Goal: Information Seeking & Learning: Learn about a topic

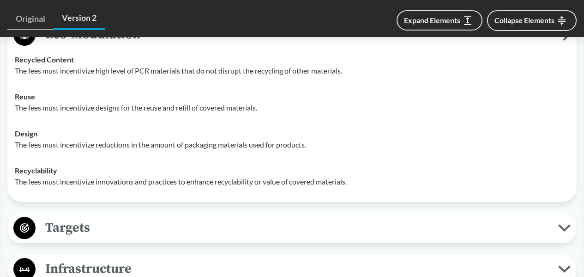
scroll to position [785, 0]
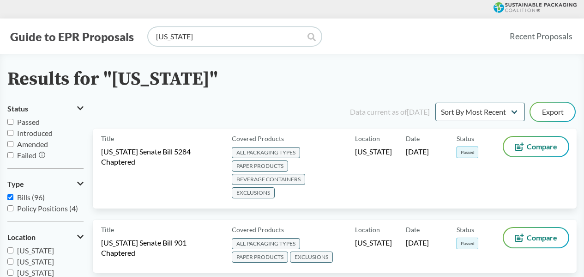
drag, startPoint x: 255, startPoint y: 41, endPoint x: 88, endPoint y: 30, distance: 168.0
click at [88, 30] on div "Guide to EPR Proposals [US_STATE]" at bounding box center [254, 36] width 495 height 18
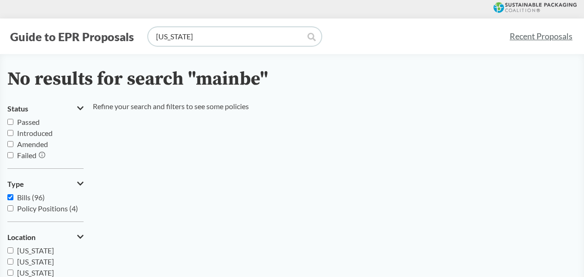
type input "[US_STATE]"
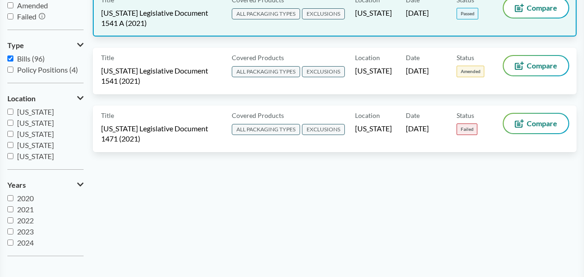
scroll to position [92, 0]
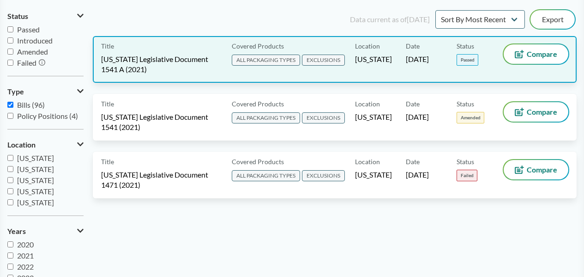
click at [398, 58] on div "Location [US_STATE]" at bounding box center [380, 59] width 51 height 30
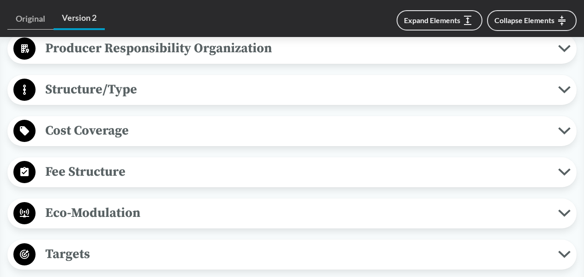
scroll to position [554, 0]
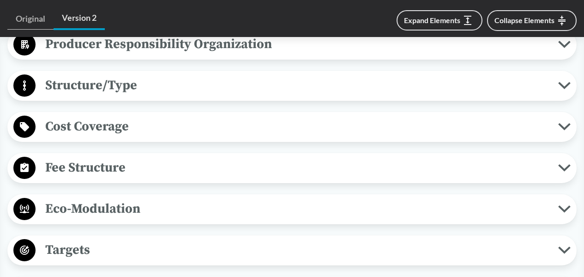
click at [353, 198] on span "Eco-Modulation" at bounding box center [297, 208] width 523 height 21
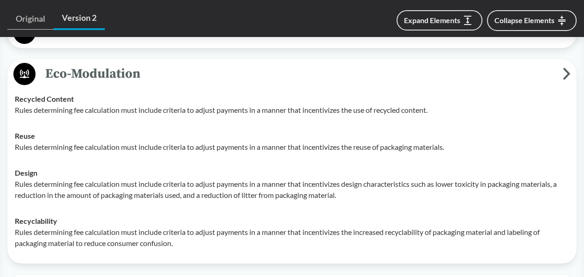
scroll to position [693, 0]
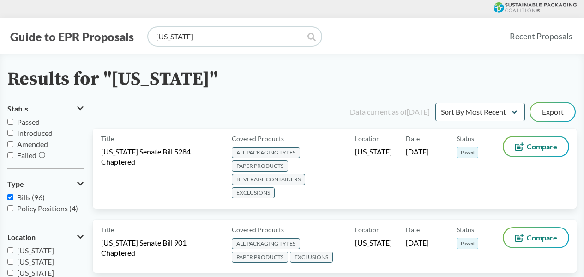
click at [205, 42] on input "[US_STATE]" at bounding box center [234, 36] width 173 height 18
type input "[US_STATE]"
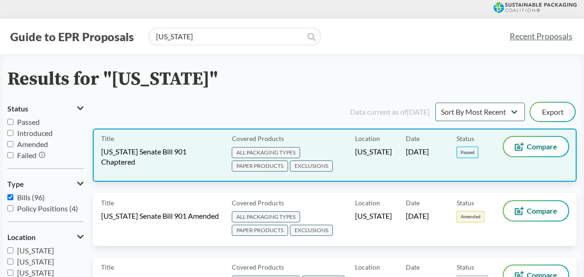
click at [432, 145] on div "Date [DATE]" at bounding box center [431, 155] width 51 height 36
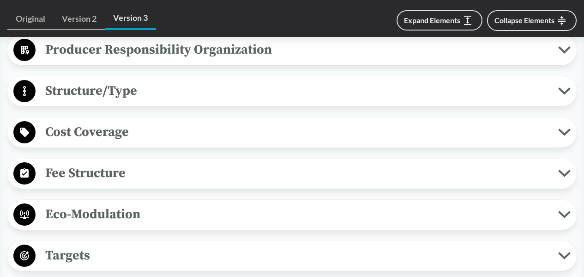
click at [329, 205] on span "Eco-Modulation" at bounding box center [297, 214] width 523 height 21
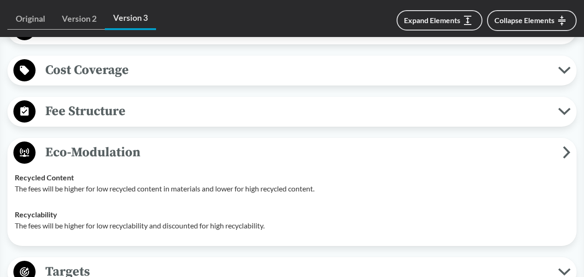
scroll to position [647, 0]
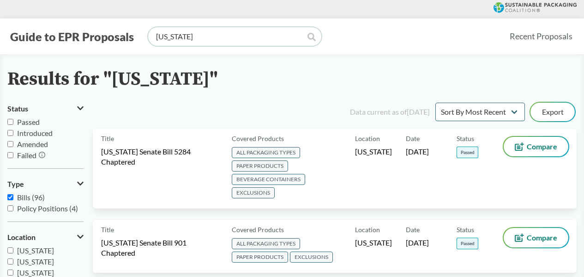
drag, startPoint x: 194, startPoint y: 35, endPoint x: 129, endPoint y: 23, distance: 65.9
click at [128, 23] on div "Guide to EPR Proposals [US_STATE] Recent Proposals" at bounding box center [292, 36] width 584 height 36
type input "[US_STATE]"
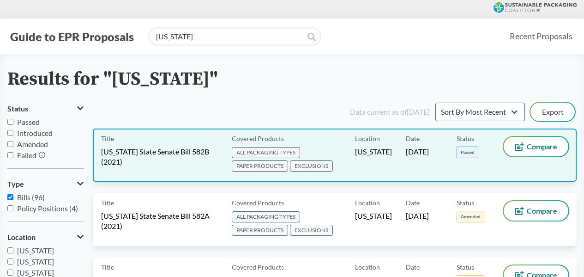
click at [162, 153] on span "[US_STATE] State Senate Bill 582B (2021)" at bounding box center [161, 156] width 120 height 20
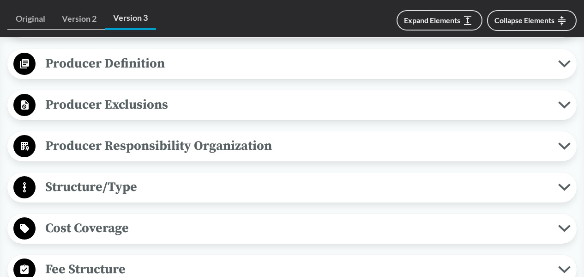
scroll to position [554, 0]
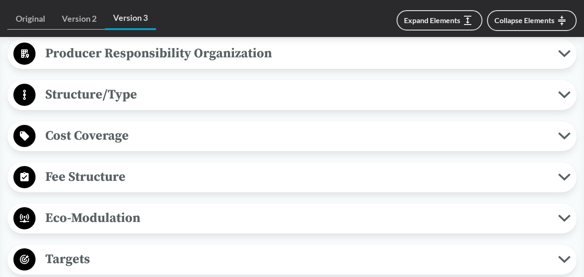
click at [236, 230] on button "Eco-Modulation" at bounding box center [292, 218] width 563 height 24
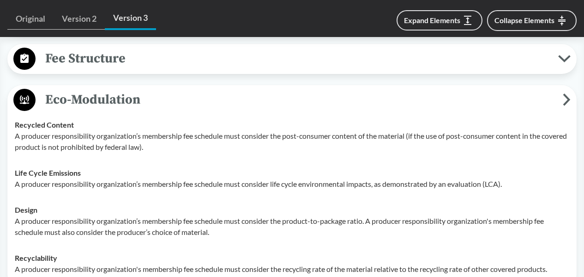
scroll to position [693, 0]
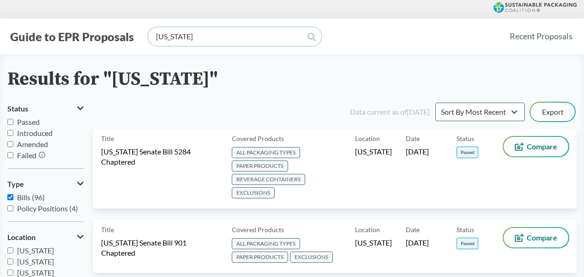
drag, startPoint x: 206, startPoint y: 35, endPoint x: 118, endPoint y: 28, distance: 88.5
click at [116, 28] on div "Guide to EPR Proposals [US_STATE]" at bounding box center [254, 36] width 495 height 18
type input "[US_STATE]"
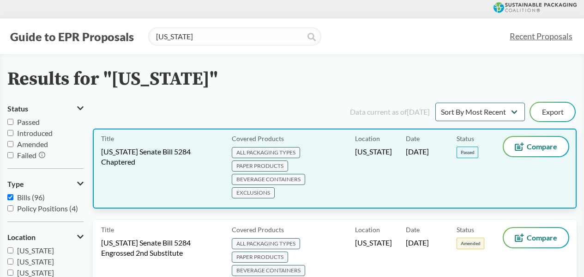
click at [177, 158] on span "[US_STATE] Senate Bill 5284 Chaptered" at bounding box center [161, 156] width 120 height 20
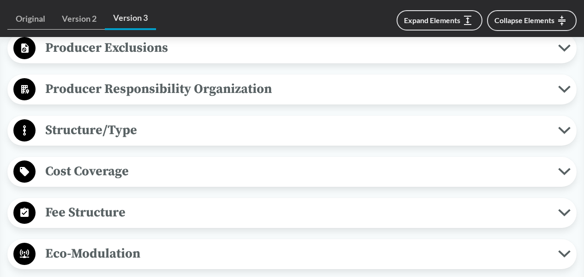
scroll to position [508, 0]
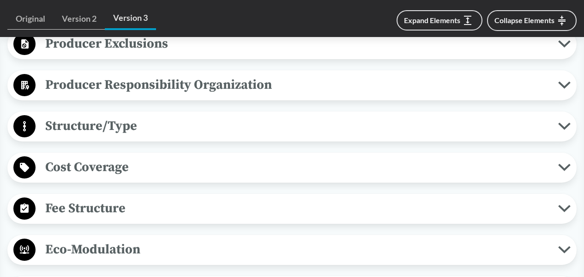
click at [245, 247] on span "Eco-Modulation" at bounding box center [297, 249] width 523 height 21
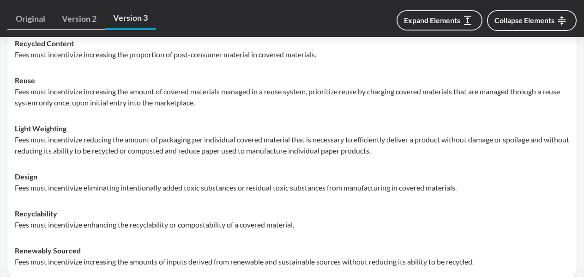
scroll to position [785, 0]
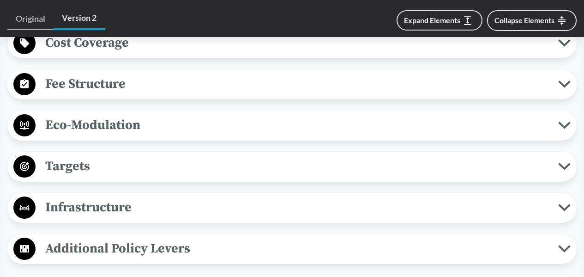
scroll to position [647, 0]
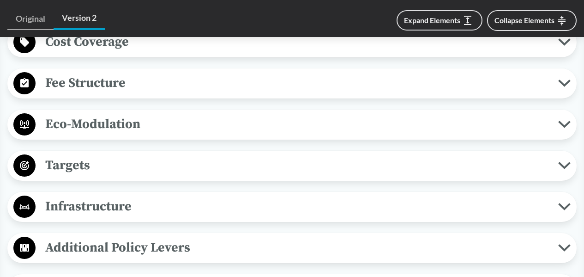
click at [255, 127] on div "Covered Products All Packaging Types Covered material means packaging and paper…" at bounding box center [292, 186] width 570 height 811
click at [255, 120] on span "Eco-Modulation" at bounding box center [297, 124] width 523 height 21
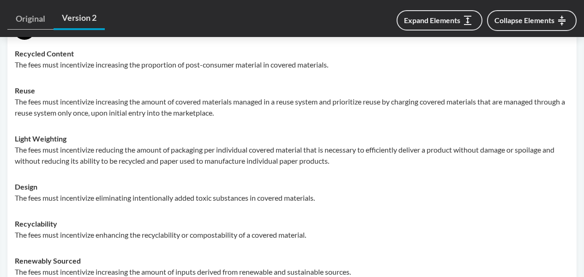
scroll to position [739, 0]
